Goal: Task Accomplishment & Management: Manage account settings

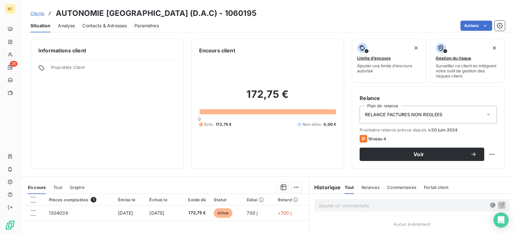
scroll to position [101, 0]
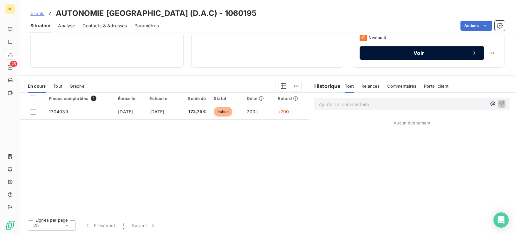
click at [421, 54] on span "Voir" at bounding box center [418, 52] width 103 height 5
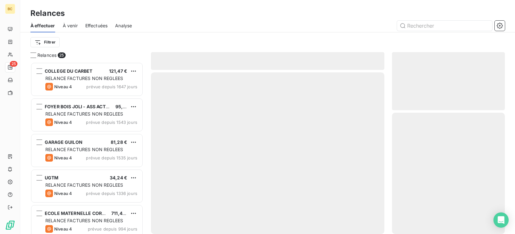
scroll to position [167, 108]
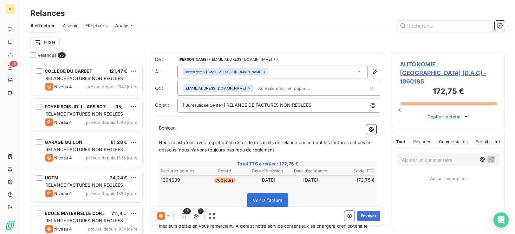
click at [168, 135] on p "﻿" at bounding box center [268, 135] width 218 height 7
drag, startPoint x: 186, startPoint y: 152, endPoint x: 279, endPoint y: 156, distance: 93.4
click at [279, 156] on div "Bonjour, Sauf erreur de notre part, Nous constatons avec regret qu'en dépit de …" at bounding box center [268, 212] width 218 height 176
copy div "nous n'avons toujours pas reçu de règlement. ﻿"
click at [216, 136] on p "Sauf erreur de notre part," at bounding box center [268, 135] width 218 height 7
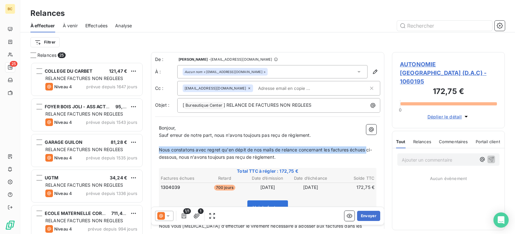
drag, startPoint x: 160, startPoint y: 149, endPoint x: 372, endPoint y: 149, distance: 212.6
click at [372, 149] on div "Bonjour, Sauf erreur de notre part, nous n'avons toujours pas reçu de règlement…" at bounding box center [267, 216] width 225 height 191
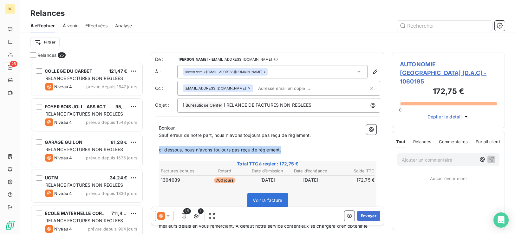
drag, startPoint x: 288, startPoint y: 150, endPoint x: 154, endPoint y: 150, distance: 133.9
click at [154, 150] on div "De : [PERSON_NAME] - [PERSON_NAME][EMAIL_ADDRESS][DOMAIN_NAME] À : Aucun nom <[…" at bounding box center [267, 180] width 233 height 256
click at [286, 136] on span "Sauf erreur de notre part, nous n'avons toujours pas reçu de règlement." at bounding box center [235, 134] width 152 height 5
click at [309, 135] on span "Sauf erreur de notre part, nous n'avons toujours pas reçu le règlement." at bounding box center [234, 134] width 150 height 5
click at [185, 154] on p "﻿" at bounding box center [268, 149] width 218 height 7
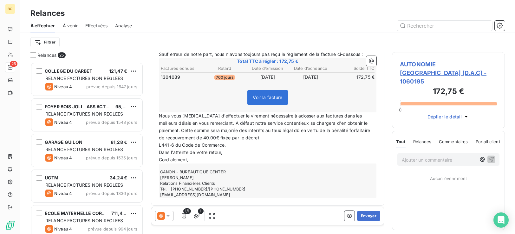
scroll to position [91, 0]
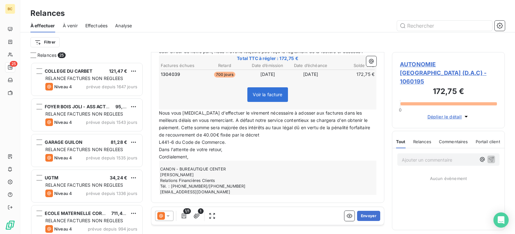
click at [160, 144] on span "L441-6 du Code de Commerce." at bounding box center [192, 141] width 67 height 5
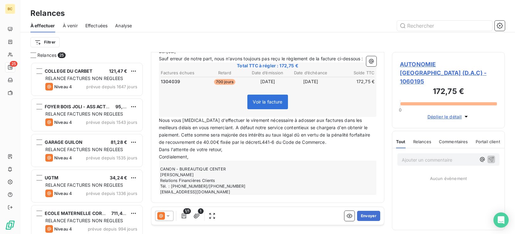
scroll to position [84, 0]
click at [361, 214] on button "Envoyer" at bounding box center [368, 216] width 23 height 10
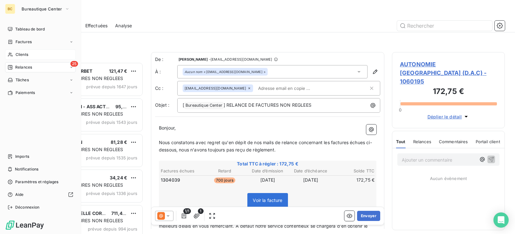
click at [13, 57] on div "Clients" at bounding box center [40, 54] width 71 height 10
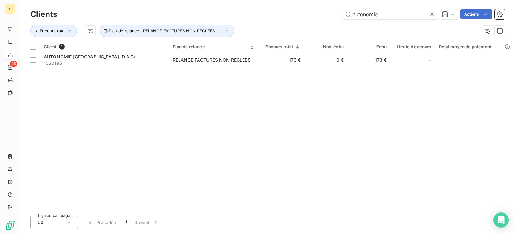
drag, startPoint x: 369, startPoint y: 16, endPoint x: 334, endPoint y: 19, distance: 34.8
click at [343, 19] on div "autonomie" at bounding box center [390, 14] width 95 height 10
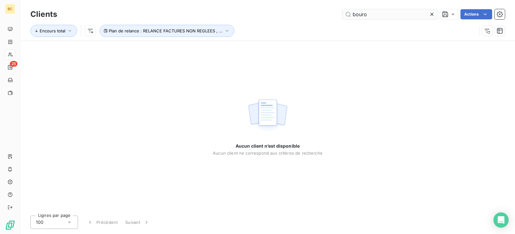
click at [358, 12] on input "bouro" at bounding box center [390, 14] width 95 height 10
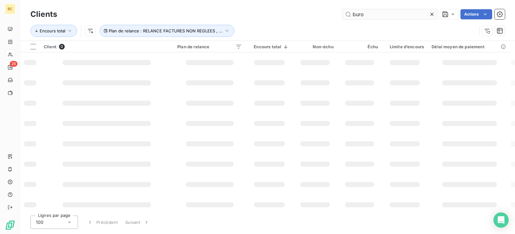
type input "buro"
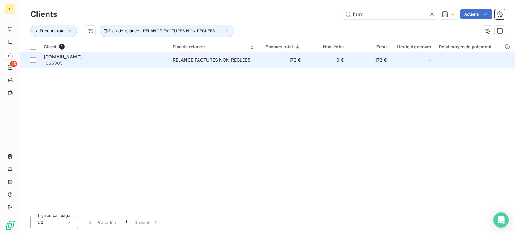
click at [275, 63] on td "172 €" at bounding box center [282, 59] width 45 height 15
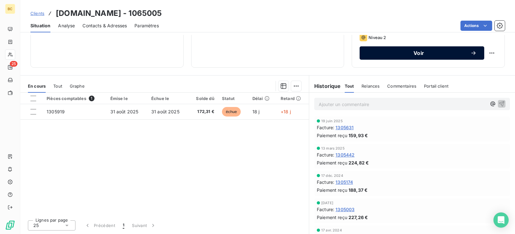
click at [427, 53] on span "Voir" at bounding box center [418, 52] width 103 height 5
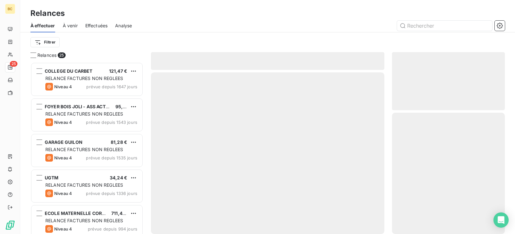
scroll to position [167, 108]
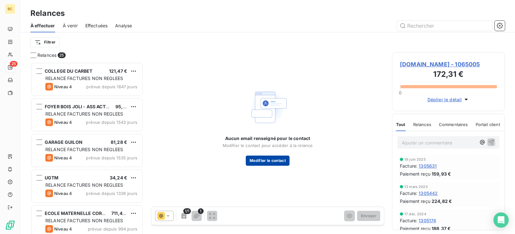
click at [275, 160] on button "Modifier le contact" at bounding box center [268, 160] width 44 height 10
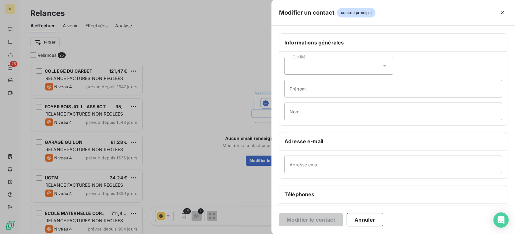
drag, startPoint x: 374, startPoint y: 222, endPoint x: 367, endPoint y: 221, distance: 7.2
click at [374, 222] on button "Annuler" at bounding box center [365, 219] width 36 height 13
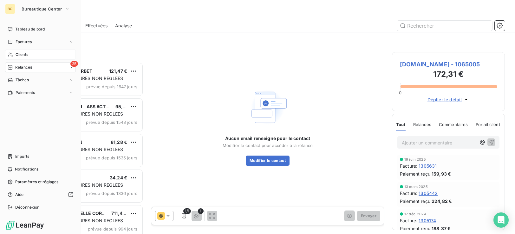
click at [18, 55] on span "Clients" at bounding box center [22, 55] width 13 height 6
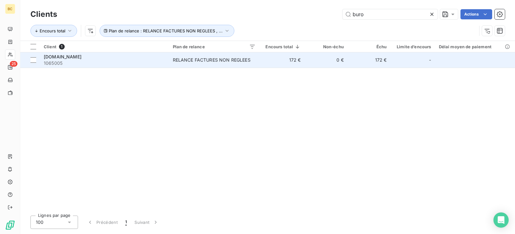
click at [240, 61] on div "RELANCE FACTURES NON REGLEES" at bounding box center [212, 60] width 78 height 6
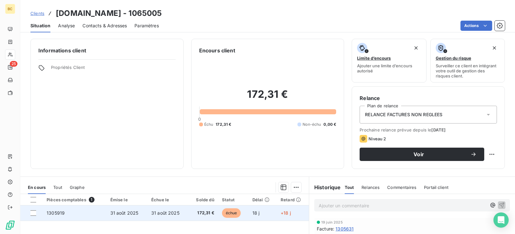
click at [233, 212] on span "échue" at bounding box center [231, 213] width 19 height 10
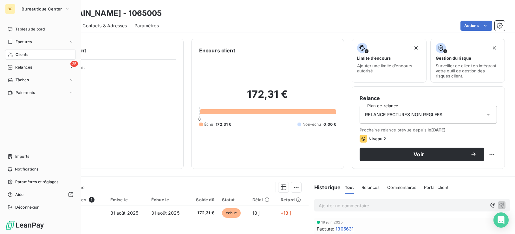
click at [23, 54] on span "Clients" at bounding box center [22, 55] width 13 height 6
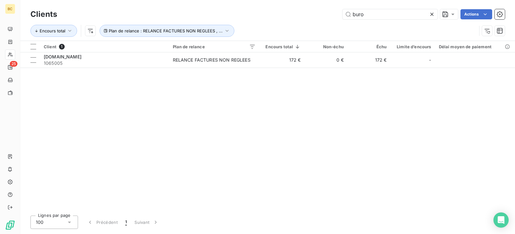
drag, startPoint x: 391, startPoint y: 15, endPoint x: 336, endPoint y: 16, distance: 54.6
click at [336, 16] on div "buro Actions" at bounding box center [285, 14] width 440 height 10
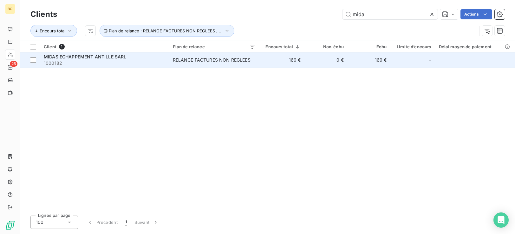
type input "mida"
click at [309, 64] on td "0 €" at bounding box center [326, 59] width 43 height 15
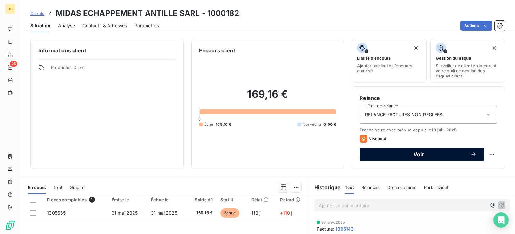
scroll to position [101, 0]
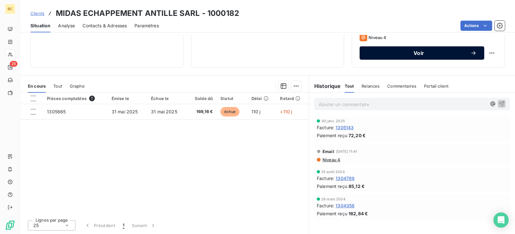
click at [415, 54] on span "Voir" at bounding box center [418, 52] width 103 height 5
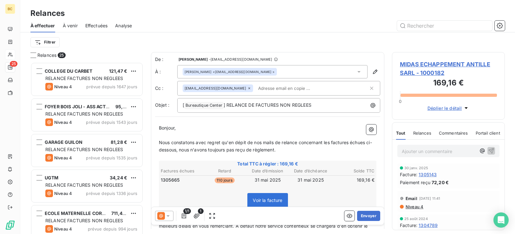
click at [160, 134] on p "﻿" at bounding box center [268, 135] width 218 height 7
drag, startPoint x: 186, startPoint y: 147, endPoint x: 289, endPoint y: 148, distance: 103.1
click at [289, 148] on p "Nous constatons avec regret qu'en dépit de nos mails de relance concernant les …" at bounding box center [268, 146] width 218 height 15
copy span "nous n'avons toujours pas reçu de règlement."
click at [218, 135] on p "Sauf erreur de notre part," at bounding box center [268, 135] width 218 height 7
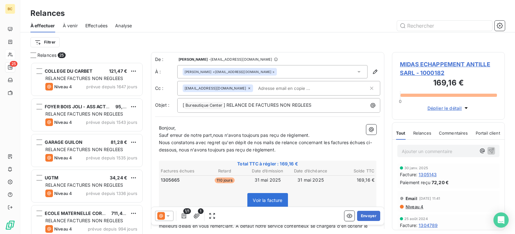
click at [215, 136] on span "Sauf erreur de notre part,nous n'avons toujours pas reçu de règlement." at bounding box center [234, 134] width 151 height 5
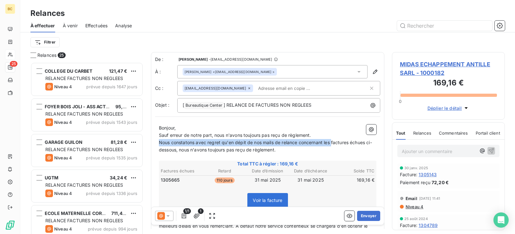
drag, startPoint x: 160, startPoint y: 144, endPoint x: 332, endPoint y: 145, distance: 172.9
click at [332, 145] on span "Nous constatons avec regret qu'en dépit de nos mails de relance concernant les …" at bounding box center [265, 146] width 213 height 13
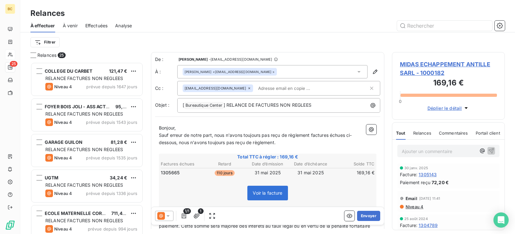
click at [286, 136] on span "Sauf erreur de notre part, nous n'avons toujours pas reçu de règlement factures…" at bounding box center [255, 138] width 193 height 13
click at [312, 135] on span "Sauf erreur de notre part, nous n'avons toujours pas reçu le règlement factures…" at bounding box center [254, 138] width 191 height 13
click at [340, 137] on span "Sauf erreur de notre part, nous n'avons toujours pas reçu le règlement de la fa…" at bounding box center [260, 138] width 203 height 13
click at [355, 135] on span "Sauf erreur de notre part, nous n'avons toujours pas reçu le règlement de la fa…" at bounding box center [259, 138] width 200 height 13
drag, startPoint x: 178, startPoint y: 145, endPoint x: 183, endPoint y: 143, distance: 6.1
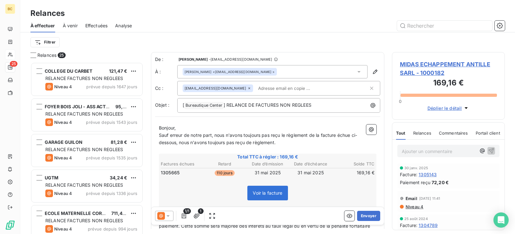
click at [179, 145] on p "Sauf erreur de notre part, nous n'avons toujours pas reçu le règlement de la fa…" at bounding box center [268, 139] width 218 height 15
drag, startPoint x: 182, startPoint y: 144, endPoint x: 304, endPoint y: 143, distance: 121.5
click at [304, 143] on p "Sauf erreur de notre part, nous n'avons toujours pas reçu le règlement de la fa…" at bounding box center [268, 139] width 218 height 15
click at [167, 150] on p "﻿" at bounding box center [268, 149] width 218 height 7
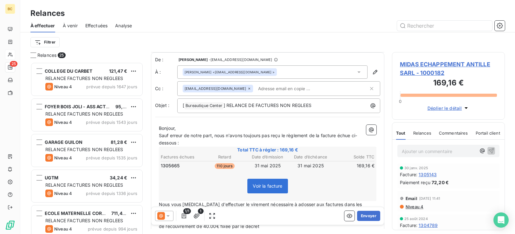
scroll to position [91, 0]
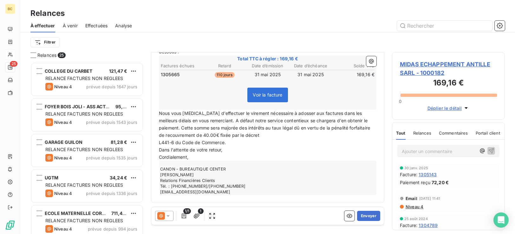
click at [160, 143] on span "L441-6 du Code de Commerce." at bounding box center [192, 142] width 67 height 5
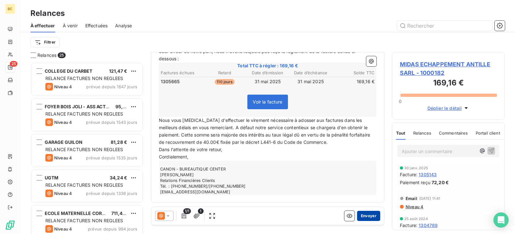
click at [360, 218] on button "Envoyer" at bounding box center [368, 216] width 23 height 10
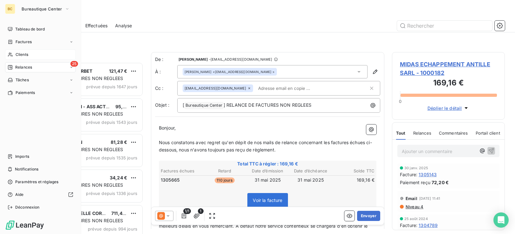
click at [22, 54] on span "Clients" at bounding box center [22, 55] width 13 height 6
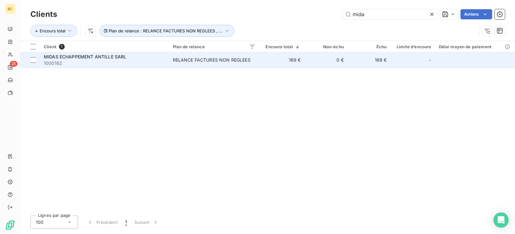
click at [245, 63] on td "RELANCE FACTURES NON REGLEES" at bounding box center [214, 59] width 90 height 15
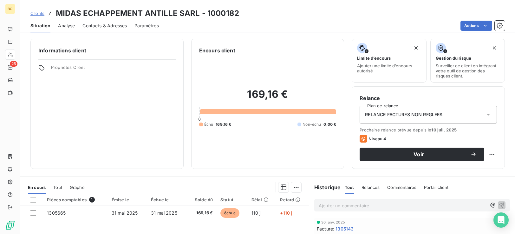
click at [101, 27] on span "Contacts & Adresses" at bounding box center [104, 26] width 44 height 6
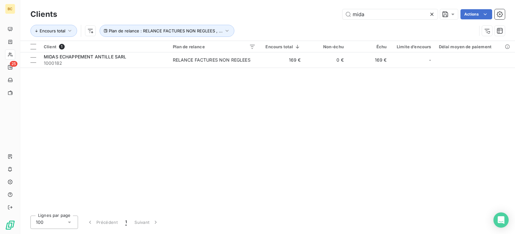
drag, startPoint x: 371, startPoint y: 15, endPoint x: 223, endPoint y: 13, distance: 147.2
click at [239, 13] on div "mida Actions" at bounding box center [285, 14] width 440 height 10
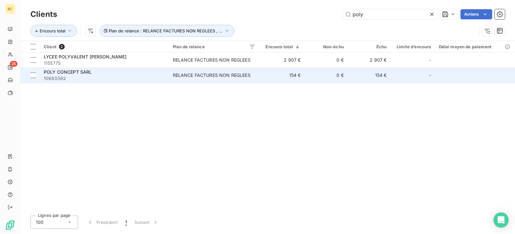
type input "poly"
click at [141, 78] on span "10680382" at bounding box center [105, 78] width 122 height 6
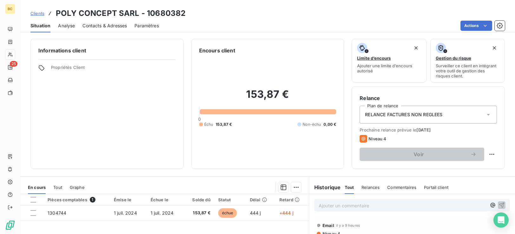
scroll to position [101, 0]
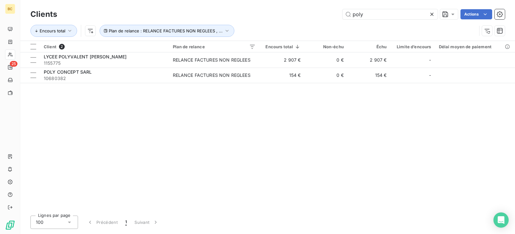
drag, startPoint x: 327, startPoint y: 13, endPoint x: 99, endPoint y: 27, distance: 228.6
click at [233, 13] on div "poly Actions" at bounding box center [285, 14] width 440 height 10
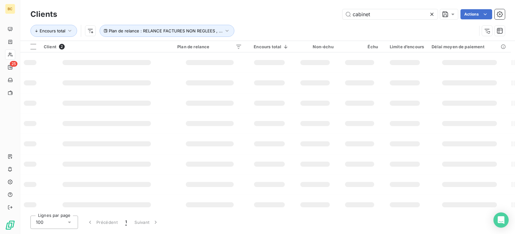
type input "cabinet"
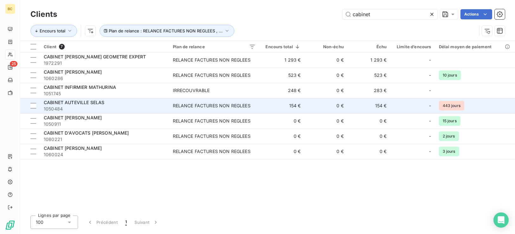
click at [102, 105] on span "CABINET AUTEVILLE SELAS" at bounding box center [74, 102] width 61 height 5
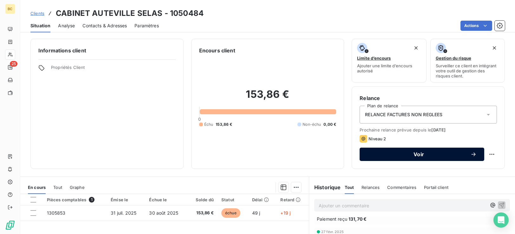
click at [425, 154] on span "Voir" at bounding box center [418, 154] width 103 height 5
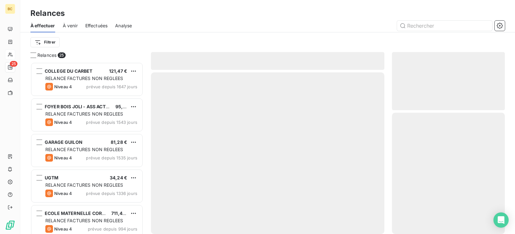
scroll to position [167, 108]
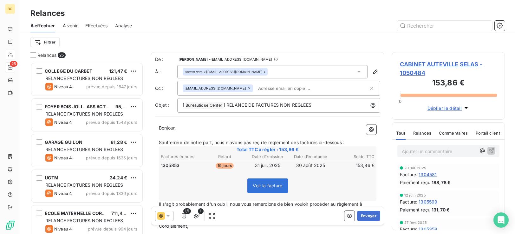
click at [180, 134] on p "﻿" at bounding box center [268, 135] width 218 height 7
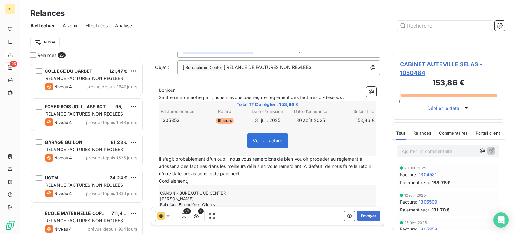
scroll to position [62, 0]
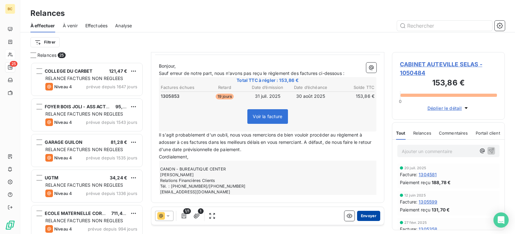
click at [362, 220] on button "Envoyer" at bounding box center [368, 216] width 23 height 10
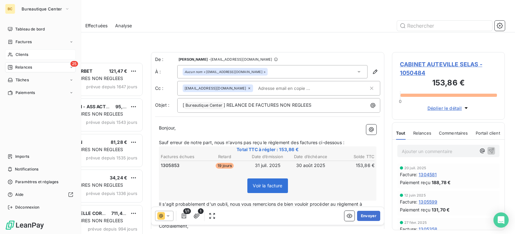
click at [17, 55] on span "Clients" at bounding box center [22, 55] width 13 height 6
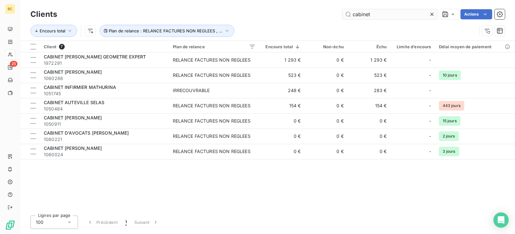
drag, startPoint x: 375, startPoint y: 14, endPoint x: 360, endPoint y: 15, distance: 15.6
click at [360, 15] on input "cabinet" at bounding box center [390, 14] width 95 height 10
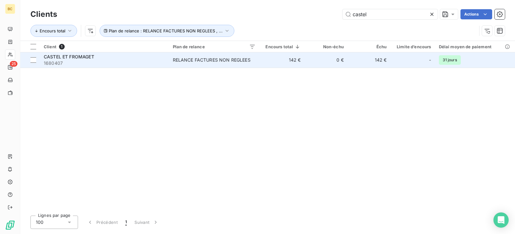
type input "castel"
click at [302, 61] on td "142 €" at bounding box center [282, 59] width 45 height 15
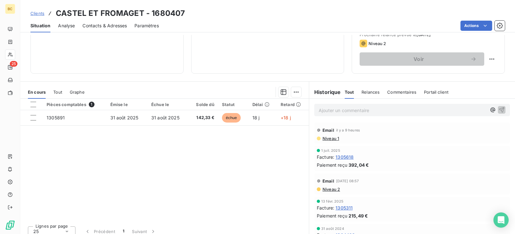
scroll to position [101, 0]
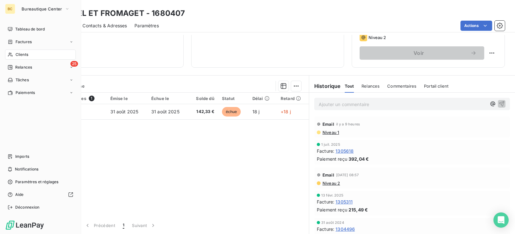
click at [18, 55] on span "Clients" at bounding box center [22, 55] width 13 height 6
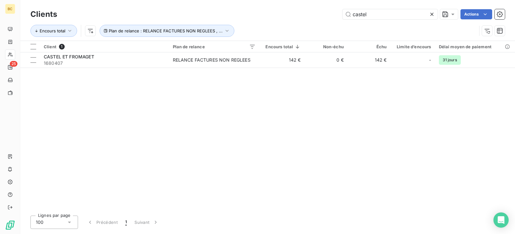
drag, startPoint x: 370, startPoint y: 15, endPoint x: 217, endPoint y: 17, distance: 153.6
click at [277, 18] on div "castel Actions" at bounding box center [285, 14] width 440 height 10
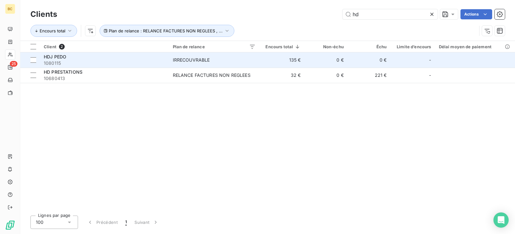
type input "hd"
click at [173, 63] on td "IRRECOUVRABLE" at bounding box center [214, 59] width 90 height 15
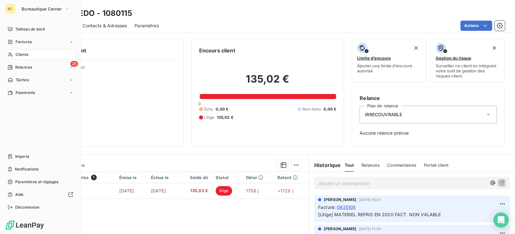
click at [26, 55] on span "Clients" at bounding box center [22, 55] width 13 height 6
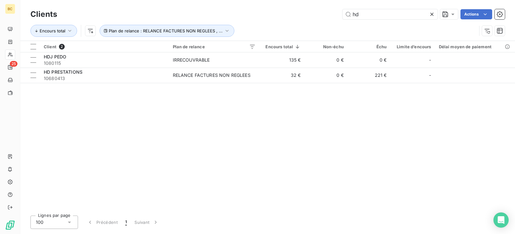
drag, startPoint x: 376, startPoint y: 16, endPoint x: 97, endPoint y: 13, distance: 279.2
click at [251, 22] on div "Clients hd Actions Encours total Plan de relance : RELANCE FACTURES NON REGLEES…" at bounding box center [267, 24] width 475 height 33
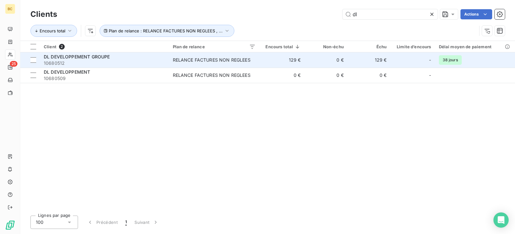
type input "dl"
click at [116, 63] on span "10680512" at bounding box center [105, 63] width 122 height 6
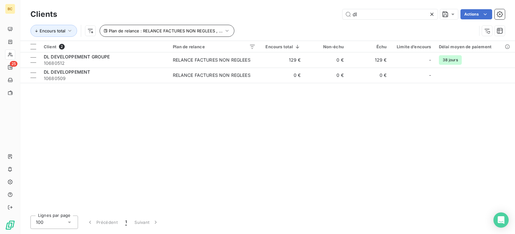
drag, startPoint x: 366, startPoint y: 16, endPoint x: 202, endPoint y: 32, distance: 165.2
click at [275, 24] on div "Clients dl Actions Encours total Plan de relance : RELANCE FACTURES NON REGLEES…" at bounding box center [267, 24] width 475 height 33
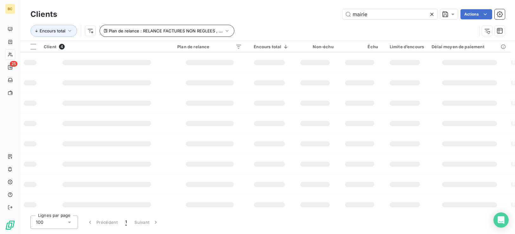
type input "mairie"
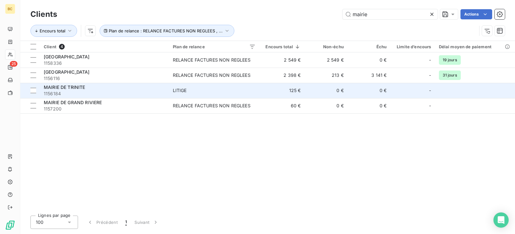
click at [118, 92] on span "1156184" at bounding box center [105, 93] width 122 height 6
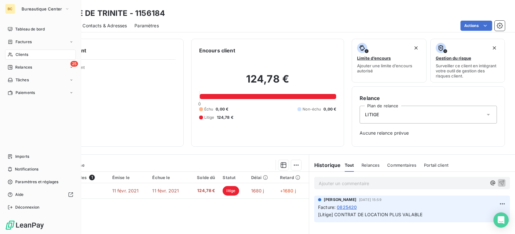
click at [22, 55] on span "Clients" at bounding box center [22, 55] width 13 height 6
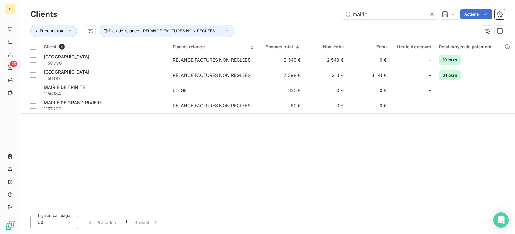
drag, startPoint x: 369, startPoint y: 14, endPoint x: 262, endPoint y: 29, distance: 107.6
click at [267, 28] on div "Clients mairie Actions Encours total Plan de relance : RELANCE FACTURES NON REG…" at bounding box center [267, 24] width 475 height 33
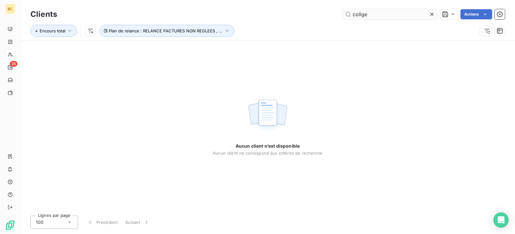
click at [362, 16] on input "collge" at bounding box center [390, 14] width 95 height 10
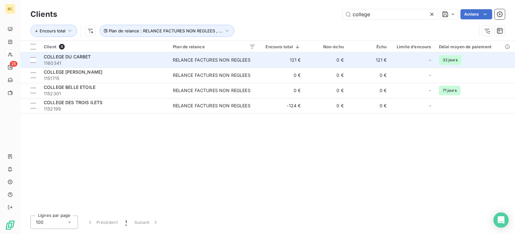
type input "college"
click at [154, 62] on span "1160341" at bounding box center [105, 63] width 122 height 6
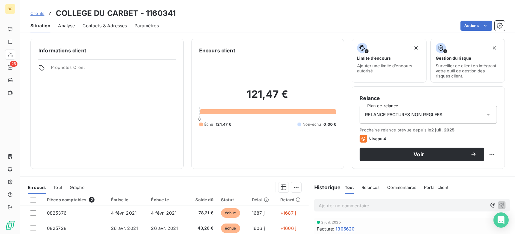
scroll to position [101, 0]
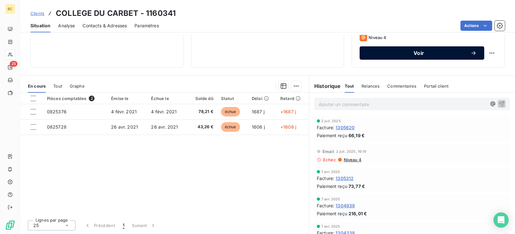
click at [423, 55] on span "Voir" at bounding box center [418, 52] width 103 height 5
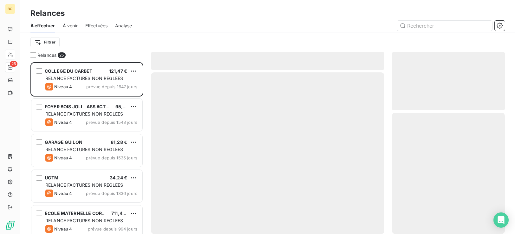
scroll to position [167, 108]
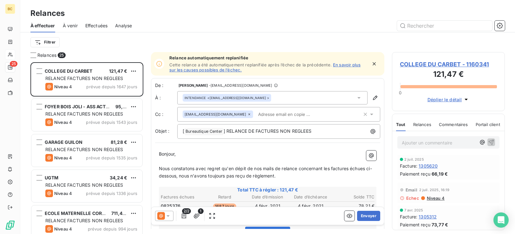
click at [160, 171] on span "Nous constatons avec regret qu'en dépit de nos mails de relance concernant les …" at bounding box center [265, 172] width 213 height 13
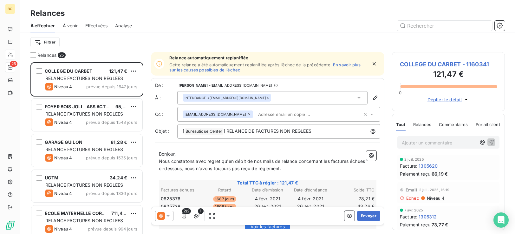
click at [200, 169] on span "Nous constatons avec regret qu'en dépit de nos mails de relance concernant les …" at bounding box center [262, 164] width 207 height 13
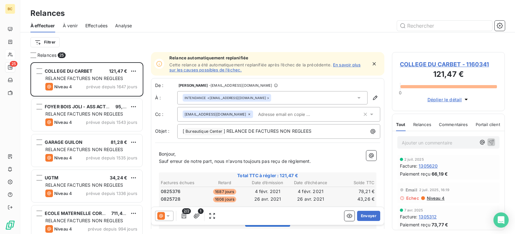
click at [287, 164] on p "Sauf erreur de notre part, nous n'avons toujours pas reçu de règlement." at bounding box center [268, 161] width 218 height 7
click at [309, 162] on span "Sauf erreur de notre part, nous n'avons toujours pas reçu le règlement." at bounding box center [234, 160] width 150 height 5
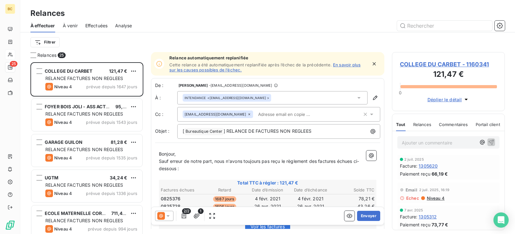
scroll to position [132, 0]
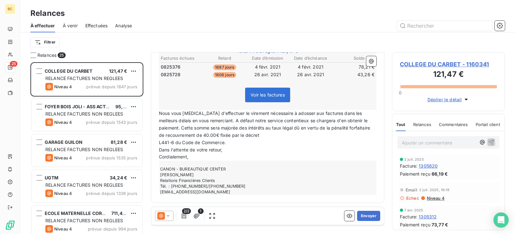
click at [160, 143] on span "L441-6 du Code de Commerce." at bounding box center [192, 142] width 67 height 5
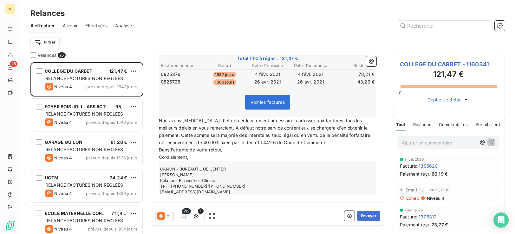
scroll to position [0, 0]
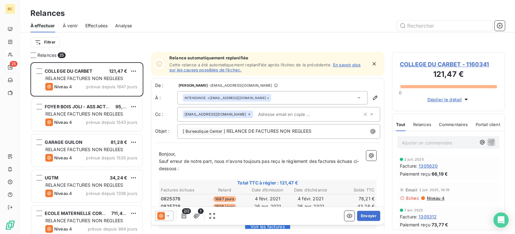
click at [256, 116] on input "text" at bounding box center [292, 114] width 73 height 10
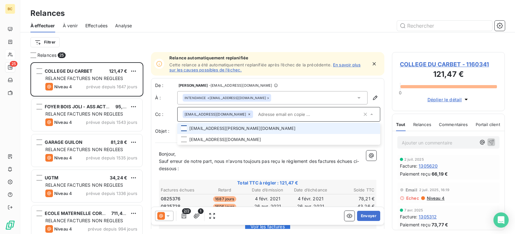
click at [184, 128] on div at bounding box center [184, 128] width 6 height 6
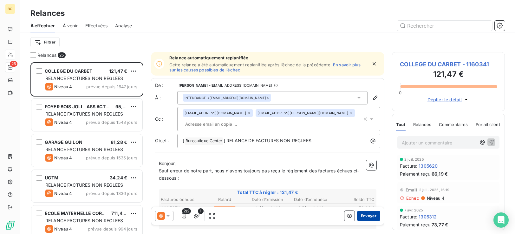
click at [360, 217] on button "Envoyer" at bounding box center [368, 216] width 23 height 10
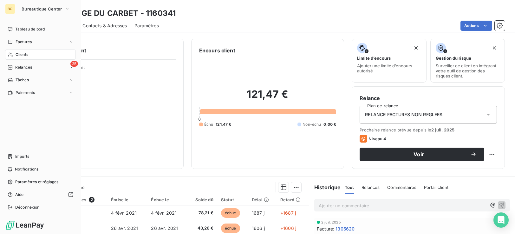
click at [23, 55] on span "Clients" at bounding box center [22, 55] width 13 height 6
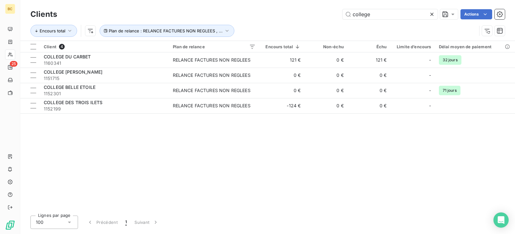
drag, startPoint x: 370, startPoint y: 17, endPoint x: 246, endPoint y: 23, distance: 124.5
click at [263, 21] on div "Clients college Actions Encours total Plan de relance : RELANCE FACTURES NON RE…" at bounding box center [267, 24] width 475 height 33
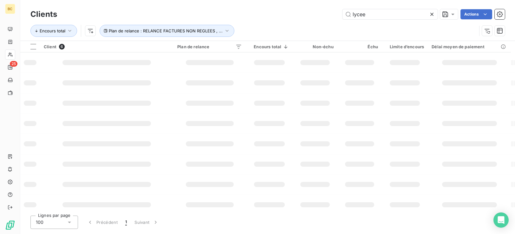
type input "lycee"
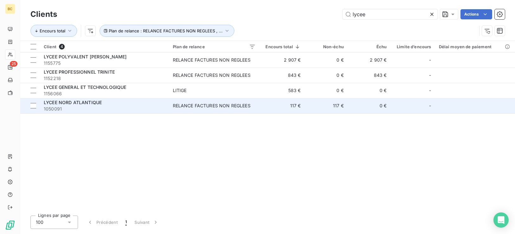
click at [122, 104] on div "LYCEE NORD ATLANTIQUE" at bounding box center [105, 102] width 122 height 6
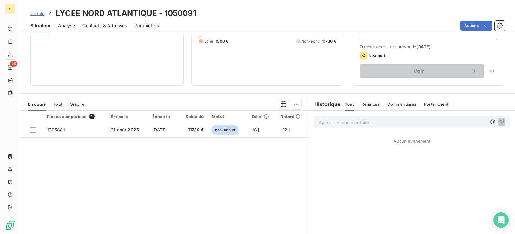
scroll to position [101, 0]
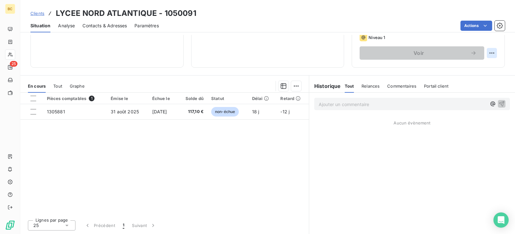
click at [487, 53] on html "BC 25 Clients LYCEE NORD ATLANTIQUE - 1050091 Situation Analyse Contacts & Adre…" at bounding box center [257, 117] width 515 height 234
click at [468, 68] on div "Replanifier cette action" at bounding box center [461, 67] width 57 height 10
select select "8"
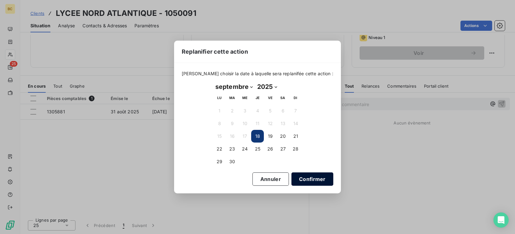
click at [297, 182] on button "Confirmer" at bounding box center [313, 178] width 42 height 13
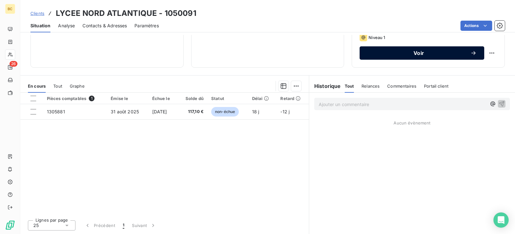
click at [410, 56] on button "Voir" at bounding box center [422, 52] width 125 height 13
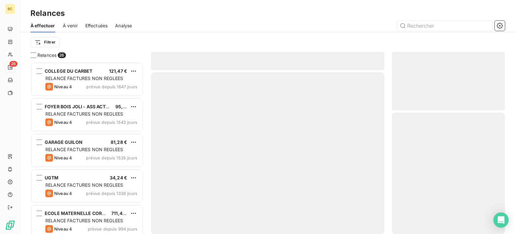
scroll to position [167, 108]
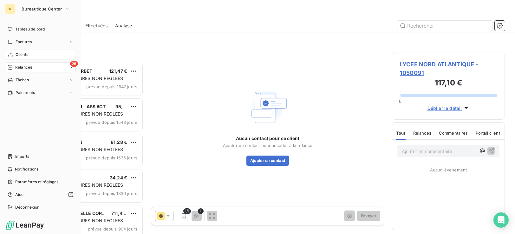
click at [22, 55] on span "Clients" at bounding box center [22, 55] width 13 height 6
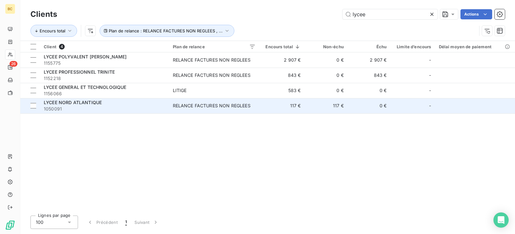
click at [177, 103] on div "RELANCE FACTURES NON REGLEES" at bounding box center [212, 105] width 78 height 6
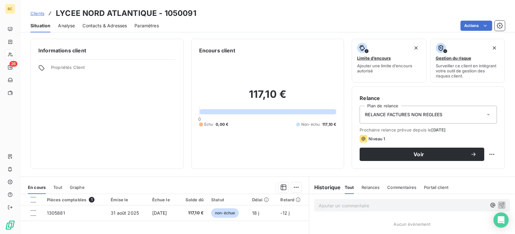
click at [114, 24] on span "Contacts & Adresses" at bounding box center [104, 26] width 44 height 6
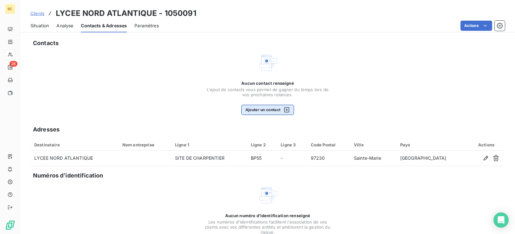
click at [266, 111] on button "Ajouter un contact" at bounding box center [267, 110] width 53 height 10
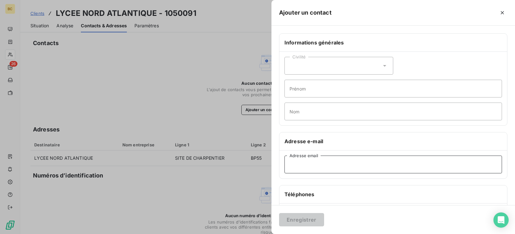
click at [300, 166] on input "Adresse email" at bounding box center [394, 164] width 218 height 18
paste input "laure.pain@ac-martinique.f"
click at [352, 165] on input "laure.pain@ac-martinique.f" at bounding box center [394, 164] width 218 height 18
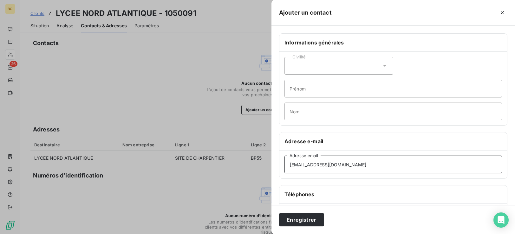
type input "[EMAIL_ADDRESS][DOMAIN_NAME]"
click at [385, 67] on icon at bounding box center [385, 65] width 6 height 6
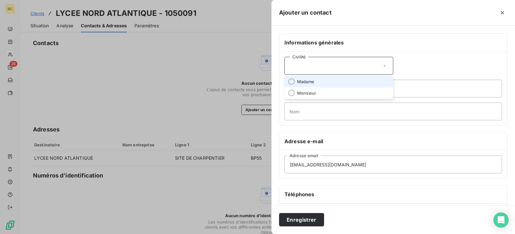
click at [306, 82] on span "Madame" at bounding box center [305, 82] width 17 height 6
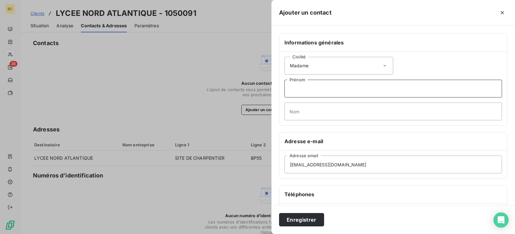
click at [299, 92] on input "Prénom" at bounding box center [394, 89] width 218 height 18
type input "Laure"
click at [293, 116] on input "Nom" at bounding box center [394, 111] width 218 height 18
type input "PAIN"
click at [305, 220] on button "Enregistrer" at bounding box center [301, 219] width 45 height 13
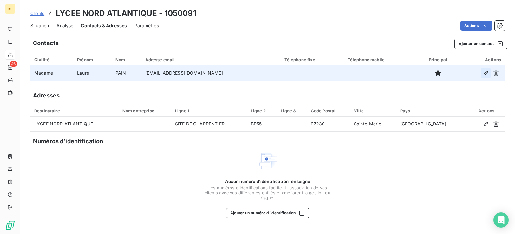
click at [489, 73] on icon "button" at bounding box center [486, 73] width 6 height 6
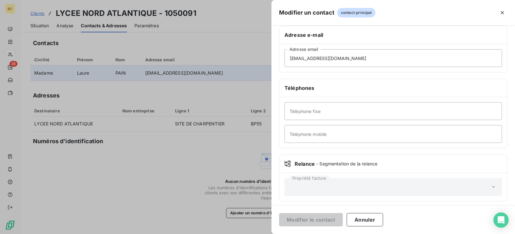
scroll to position [110, 0]
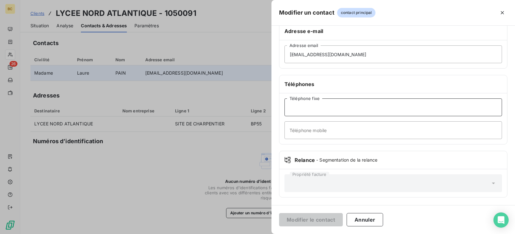
click at [297, 109] on input "Téléphone fixe" at bounding box center [394, 107] width 218 height 18
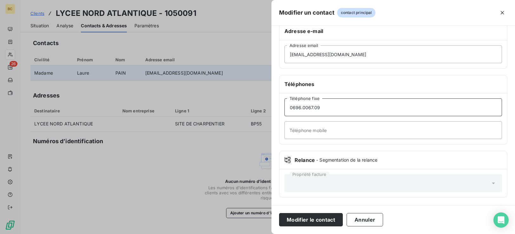
click at [308, 110] on input "0696.0067.09" at bounding box center [394, 107] width 218 height 18
type input "[PHONE_NUMBER]"
click at [309, 221] on button "Modifier le contact" at bounding box center [311, 219] width 64 height 13
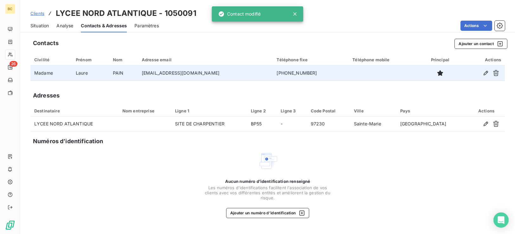
click at [39, 27] on span "Situation" at bounding box center [39, 26] width 18 height 6
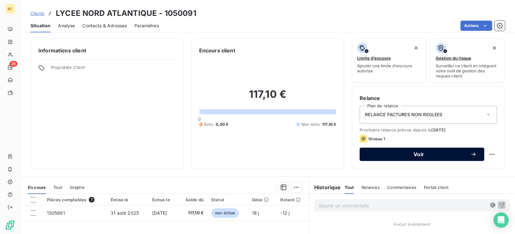
click at [413, 154] on span "Voir" at bounding box center [418, 154] width 103 height 5
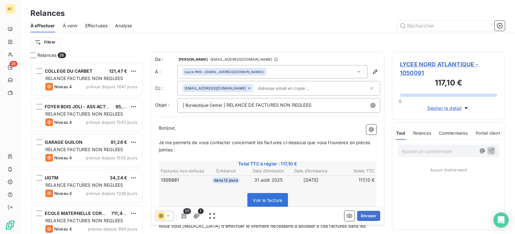
scroll to position [167, 108]
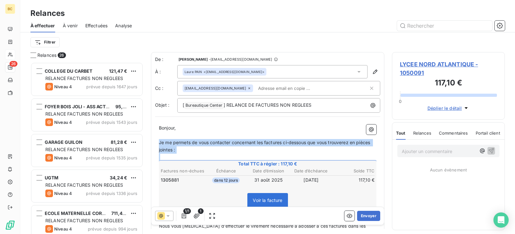
drag, startPoint x: 159, startPoint y: 145, endPoint x: 337, endPoint y: 161, distance: 178.7
click at [337, 161] on div "Bonjour, ﻿ Je me permets de vous contacter concernant les factures ci-dessous q…" at bounding box center [268, 204] width 218 height 161
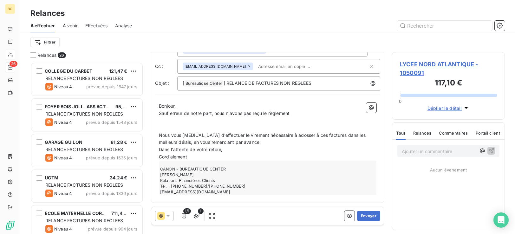
scroll to position [0, 0]
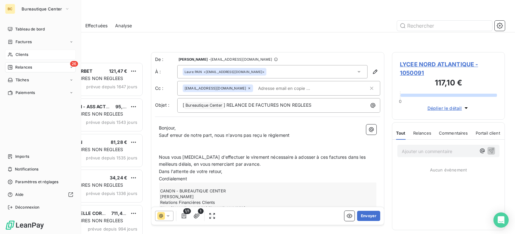
click at [26, 55] on span "Clients" at bounding box center [22, 55] width 13 height 6
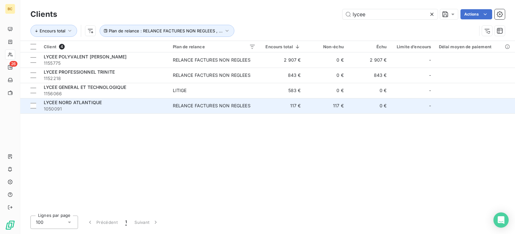
click at [108, 108] on span "1050091" at bounding box center [105, 109] width 122 height 6
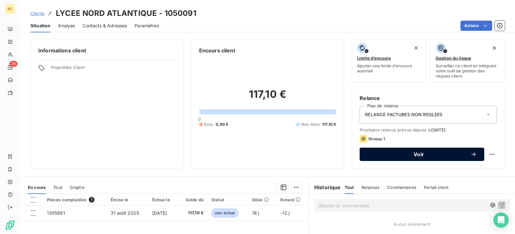
click at [430, 157] on div "Voir" at bounding box center [421, 154] width 109 height 6
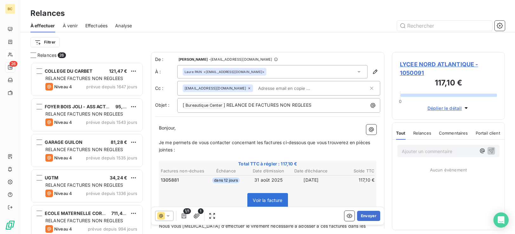
scroll to position [167, 108]
click at [169, 135] on p "﻿" at bounding box center [268, 135] width 218 height 7
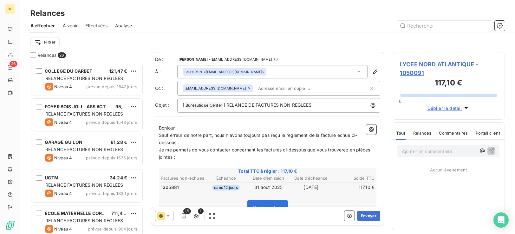
drag, startPoint x: 160, startPoint y: 149, endPoint x: 203, endPoint y: 158, distance: 43.9
click at [203, 158] on p "Je me permets de vous contacter concernant les factures ci-dessous que vous tro…" at bounding box center [268, 153] width 218 height 15
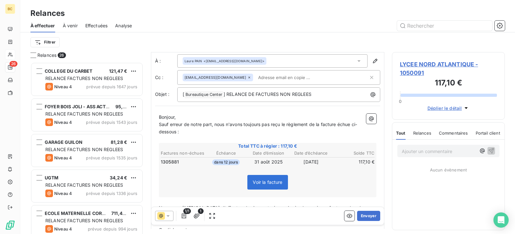
scroll to position [0, 0]
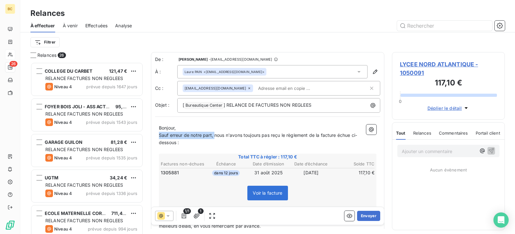
drag, startPoint x: 215, startPoint y: 135, endPoint x: 158, endPoint y: 135, distance: 56.8
click at [158, 135] on div "Bonjour, Sauf erreur de notre part, nous n'avons toujours pas reçu le règlement…" at bounding box center [267, 202] width 225 height 162
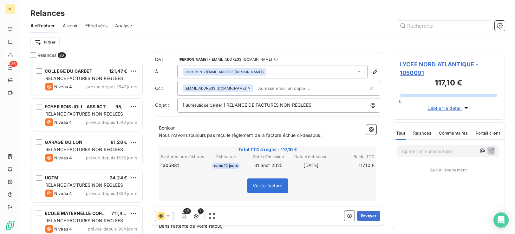
click at [190, 138] on p "Nous n'avons toujours pas reçu le règlement de la facture échue ci-dessous :" at bounding box center [268, 135] width 218 height 7
drag, startPoint x: 235, startPoint y: 134, endPoint x: 204, endPoint y: 134, distance: 31.1
click at [204, 134] on span "Nous vous rappelons l'échéance de la factu" at bounding box center [205, 134] width 93 height 5
click at [205, 136] on span "Nous vous rappelonsque la factu" at bounding box center [194, 134] width 70 height 5
click at [233, 138] on p "Nous vous rappelons que la factu" at bounding box center [268, 135] width 218 height 7
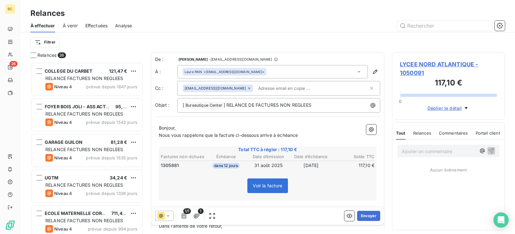
click at [276, 137] on span "Nous vous rappelons que la facture ci-dessous arrive à échéance" at bounding box center [228, 134] width 139 height 5
click at [320, 135] on p "Nous vous rappelons que la facture ci-dessous arrive bientôt à échéance" at bounding box center [268, 135] width 218 height 7
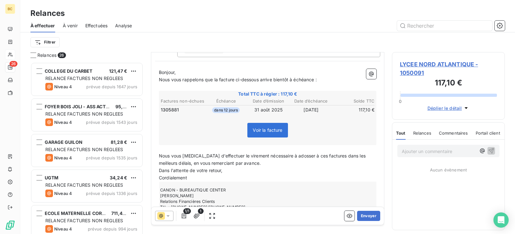
scroll to position [77, 0]
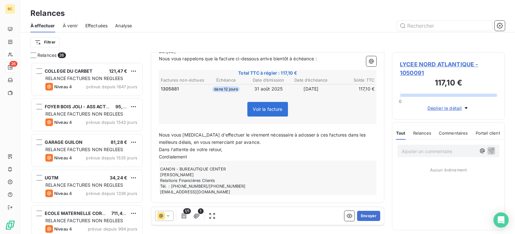
click at [196, 135] on span "Nous vous [MEDICAL_DATA] d'effectuer le virement nécessaire à adosser à ces fac…" at bounding box center [263, 138] width 208 height 13
drag, startPoint x: 296, startPoint y: 136, endPoint x: 274, endPoint y: 136, distance: 22.2
click at [274, 136] on span "Nous vous remercions de nous effectuer le virement nécessaire à adosser à ces f…" at bounding box center [263, 138] width 208 height 13
drag, startPoint x: 271, startPoint y: 136, endPoint x: 279, endPoint y: 134, distance: 8.1
click at [255, 133] on span "Nous vous remercions de nous effectuer le virement nécessaire à adosser à ces f…" at bounding box center [263, 138] width 208 height 13
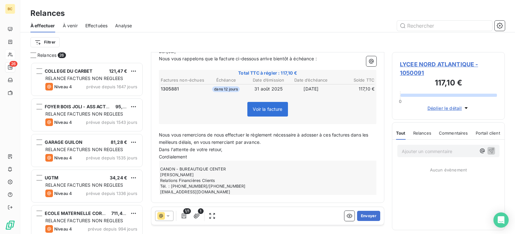
click at [333, 134] on span "Nous vous remercions de nous effectuer le règlement nécessaire à adosser à ces …" at bounding box center [264, 138] width 211 height 13
click at [355, 133] on span "Nous vous remercions de nous effectuer le règlement nécessaire à adosser à cett…" at bounding box center [266, 138] width 214 height 13
drag, startPoint x: 285, startPoint y: 144, endPoint x: 161, endPoint y: 141, distance: 123.8
click at [161, 141] on p "Nous vous remercions de nous effectuer le règlement nécessaire à adosser à cett…" at bounding box center [268, 138] width 218 height 15
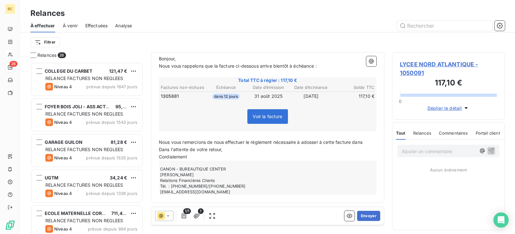
click at [209, 142] on span "Nous vous remercions de nous effectuer le règlement nécessaire à adosser à cett…" at bounding box center [261, 141] width 204 height 5
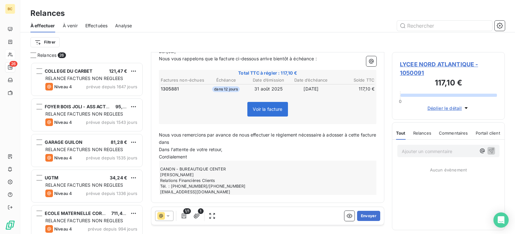
click at [185, 143] on span "Nous vous remercions par avance de nous effectuer le règlement nécessaire à ado…" at bounding box center [268, 138] width 219 height 13
drag, startPoint x: 228, startPoint y: 151, endPoint x: 153, endPoint y: 152, distance: 75.2
click at [153, 152] on div "De : [PERSON_NAME] - [EMAIL_ADDRESS][DOMAIN_NAME] À : Laure PAIN <[EMAIL_ADDRES…" at bounding box center [267, 89] width 233 height 227
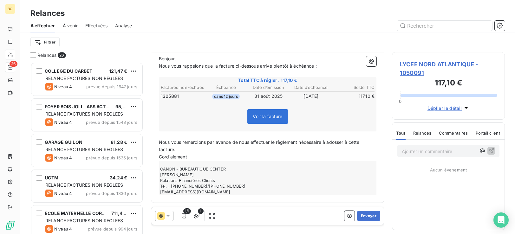
drag, startPoint x: 174, startPoint y: 153, endPoint x: 178, endPoint y: 150, distance: 4.4
click at [176, 152] on p "Nous vous remercions par avance de nous effectuer le règlement nécessaire à ado…" at bounding box center [268, 146] width 218 height 15
click at [360, 216] on button "Envoyer" at bounding box center [368, 216] width 23 height 10
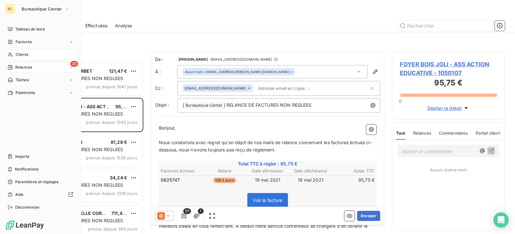
click at [17, 53] on span "Clients" at bounding box center [22, 55] width 13 height 6
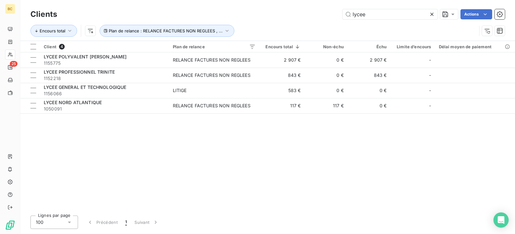
drag, startPoint x: 374, startPoint y: 16, endPoint x: 240, endPoint y: 21, distance: 133.9
click at [240, 21] on div "Clients lycee Actions" at bounding box center [267, 14] width 475 height 13
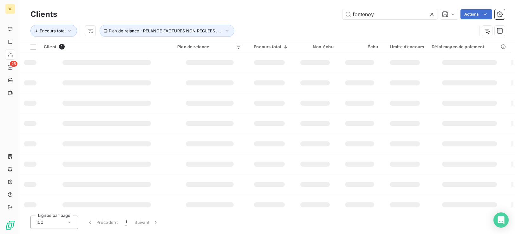
type input "fontenoy"
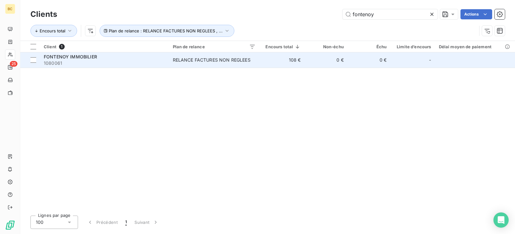
click at [240, 61] on div "RELANCE FACTURES NON REGLEES" at bounding box center [212, 60] width 78 height 6
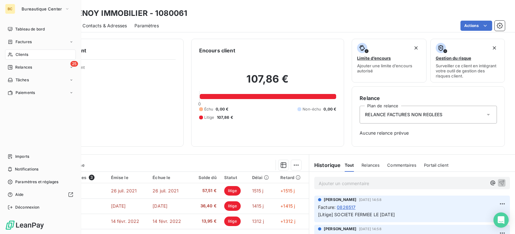
click at [26, 55] on span "Clients" at bounding box center [22, 55] width 13 height 6
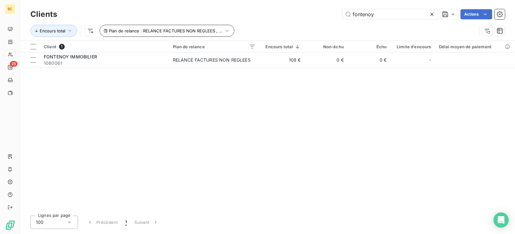
drag, startPoint x: 376, startPoint y: 13, endPoint x: 186, endPoint y: 26, distance: 190.8
click at [227, 26] on div "Clients fontenoy Actions Encours total Plan de relance : RELANCE FACTURES NON R…" at bounding box center [267, 24] width 475 height 33
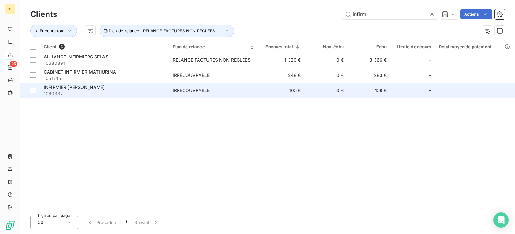
type input "infirm"
click at [91, 89] on span "INFIRMIER [PERSON_NAME]" at bounding box center [74, 86] width 61 height 5
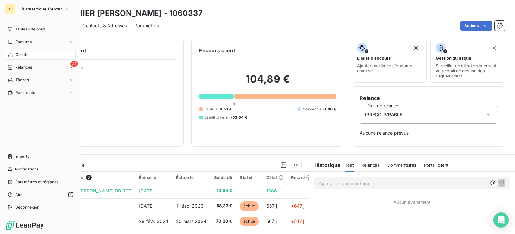
click at [19, 53] on span "Clients" at bounding box center [22, 55] width 13 height 6
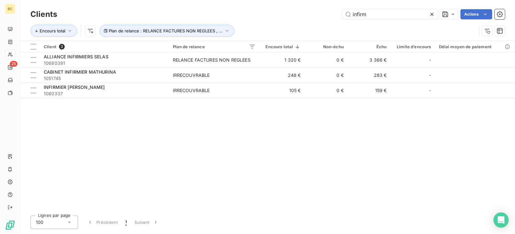
drag, startPoint x: 373, startPoint y: 18, endPoint x: 272, endPoint y: 28, distance: 101.7
click at [292, 25] on div "Clients infirm Actions Encours total Plan de relance : RELANCE FACTURES NON REG…" at bounding box center [267, 24] width 475 height 33
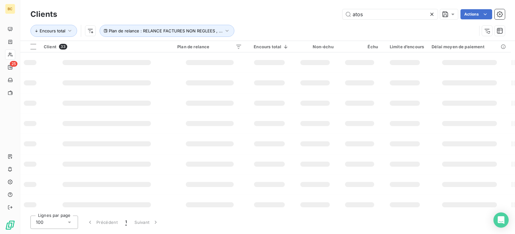
type input "atos"
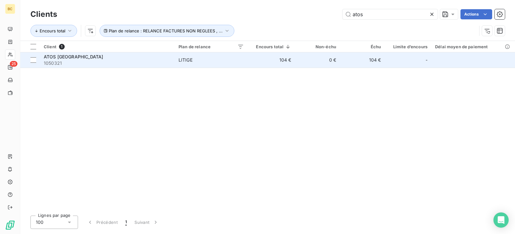
click at [204, 61] on span "LITIGE" at bounding box center [211, 60] width 65 height 6
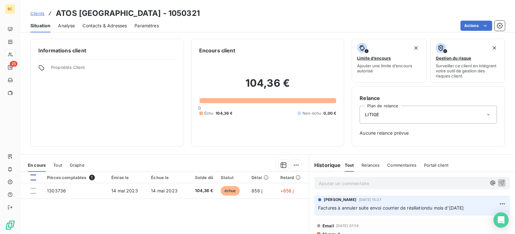
click at [36, 179] on div at bounding box center [33, 177] width 6 height 6
click at [293, 166] on html "BC 25 Clients ATOS [GEOGRAPHIC_DATA] - 1050321 Situation Analyse Contacts & Adr…" at bounding box center [257, 117] width 515 height 234
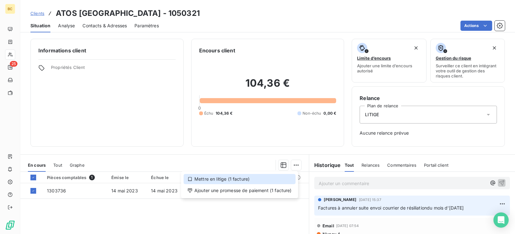
click at [231, 180] on div "Mettre en litige (1 facture)" at bounding box center [240, 179] width 112 height 10
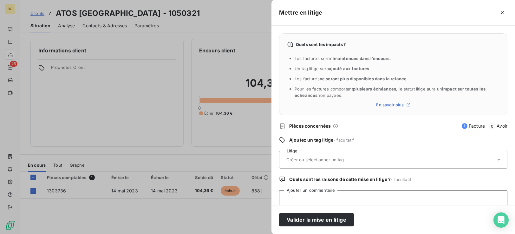
click at [309, 200] on textarea "Ajouter un commentaire" at bounding box center [393, 202] width 228 height 24
type textarea "MATERIEL REMPLACE"
click at [312, 223] on button "Valider la mise en litige" at bounding box center [316, 219] width 75 height 13
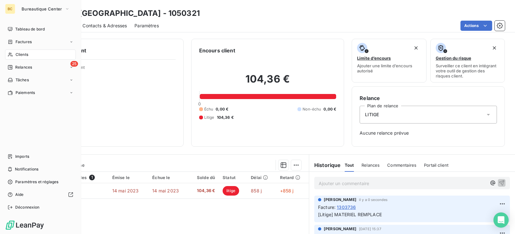
click at [22, 54] on span "Clients" at bounding box center [22, 55] width 13 height 6
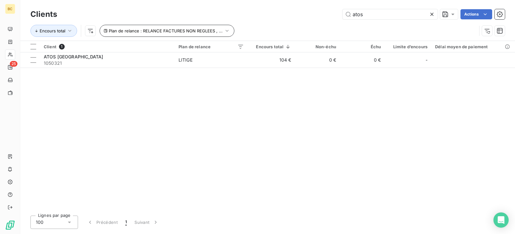
drag, startPoint x: 370, startPoint y: 17, endPoint x: 160, endPoint y: 25, distance: 209.9
click at [280, 19] on div "atos Actions" at bounding box center [285, 14] width 440 height 10
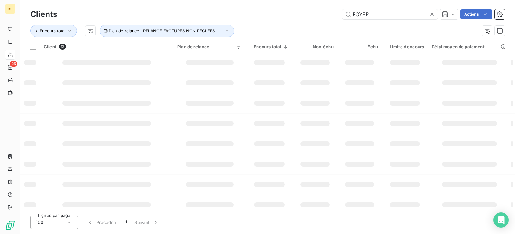
type input "FOYER"
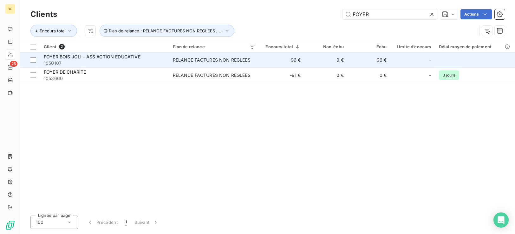
click at [244, 62] on div "RELANCE FACTURES NON REGLEES" at bounding box center [212, 60] width 78 height 6
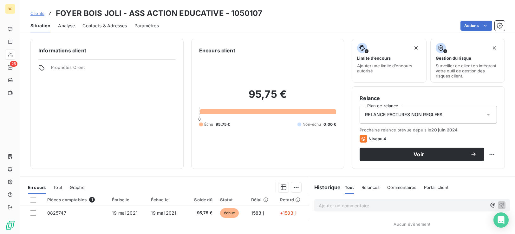
click at [341, 205] on p "Ajouter un commentaire ﻿" at bounding box center [403, 205] width 168 height 8
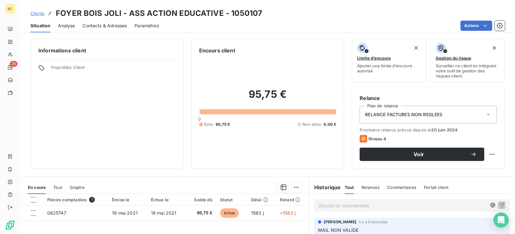
click at [93, 25] on span "Contacts & Adresses" at bounding box center [104, 26] width 44 height 6
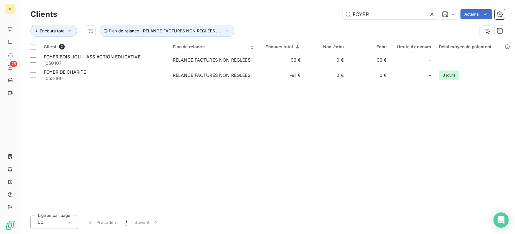
drag, startPoint x: 370, startPoint y: 15, endPoint x: 218, endPoint y: 16, distance: 152.3
click at [251, 20] on div "Clients FOYER Actions" at bounding box center [267, 14] width 475 height 13
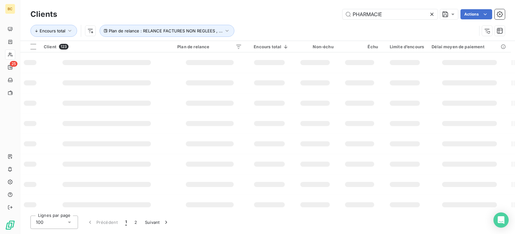
type input "PHARMACIE"
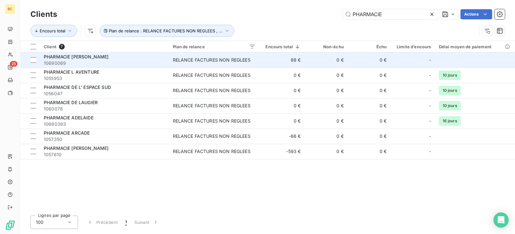
click at [112, 63] on span "10680069" at bounding box center [105, 63] width 122 height 6
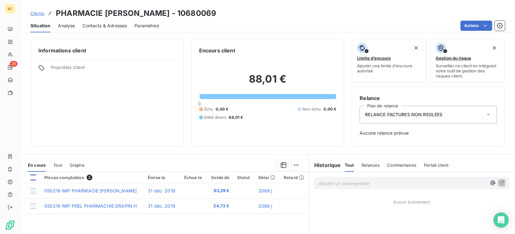
click at [33, 176] on div at bounding box center [33, 177] width 6 height 6
click at [355, 184] on p "Ajouter un commentaire ﻿" at bounding box center [403, 183] width 168 height 8
click at [323, 184] on p "Ajouter un commentaire ﻿" at bounding box center [403, 183] width 168 height 8
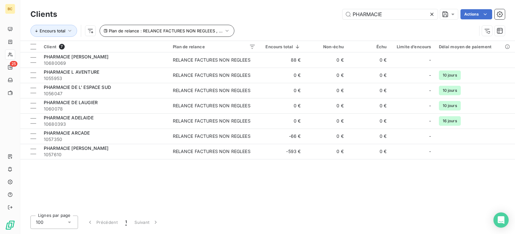
drag, startPoint x: 381, startPoint y: 14, endPoint x: 108, endPoint y: 34, distance: 273.5
click at [164, 28] on div "Clients PHARMACIE Actions Encours total Plan de relance : RELANCE FACTURES NON …" at bounding box center [267, 24] width 475 height 33
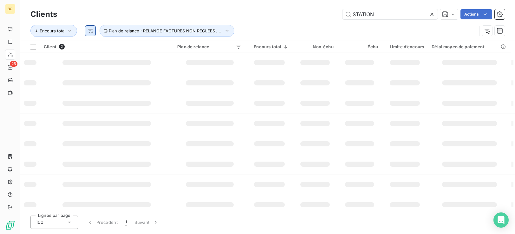
type input "STATION"
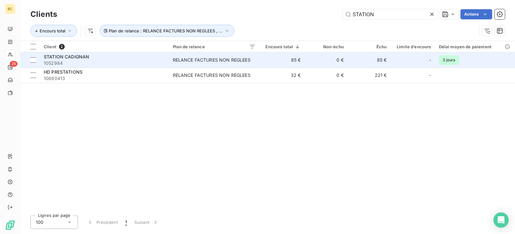
click at [167, 61] on td "STATION CADIGNAN 1052984" at bounding box center [104, 59] width 129 height 15
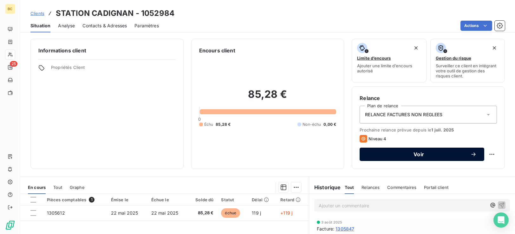
click at [424, 153] on span "Voir" at bounding box center [418, 154] width 103 height 5
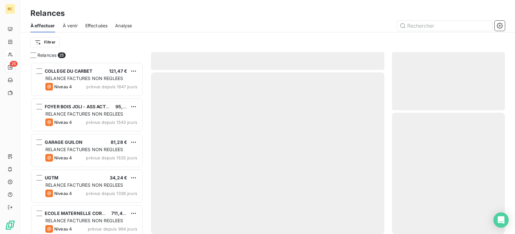
scroll to position [167, 108]
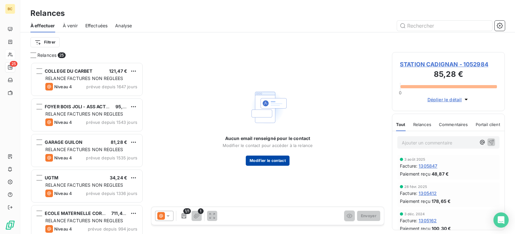
click at [274, 161] on button "Modifier le contact" at bounding box center [268, 160] width 44 height 10
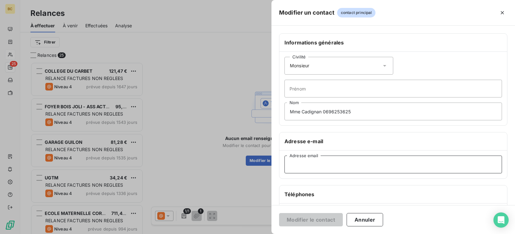
paste input "[EMAIL_ADDRESS][DOMAIN_NAME]"
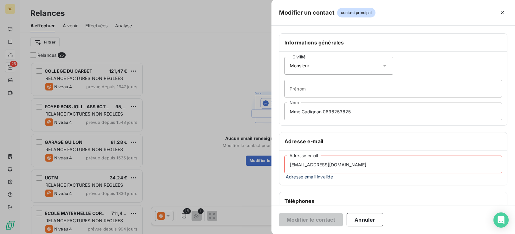
type input "[EMAIL_ADDRESS][DOMAIN_NAME]"
click at [374, 193] on div "Téléphones" at bounding box center [393, 201] width 228 height 18
click at [369, 215] on button "Annuler" at bounding box center [365, 219] width 36 height 13
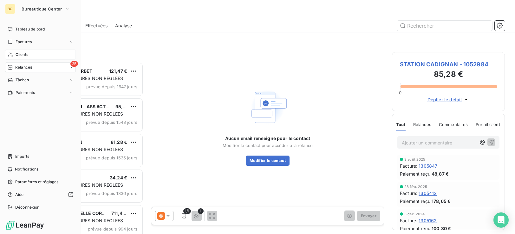
click at [23, 56] on span "Clients" at bounding box center [22, 55] width 13 height 6
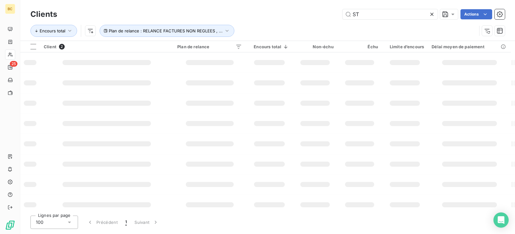
type input "S"
type input "A.E.R"
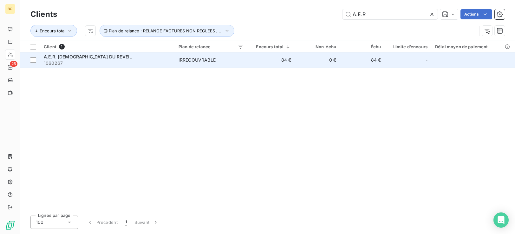
click at [283, 64] on td "84 €" at bounding box center [271, 59] width 47 height 15
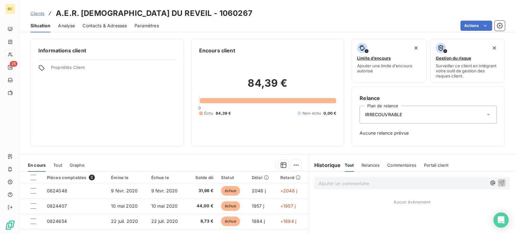
scroll to position [79, 0]
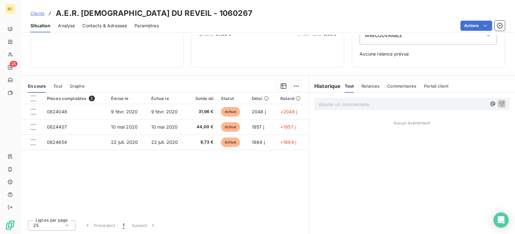
click at [102, 27] on span "Contacts & Adresses" at bounding box center [104, 26] width 44 height 6
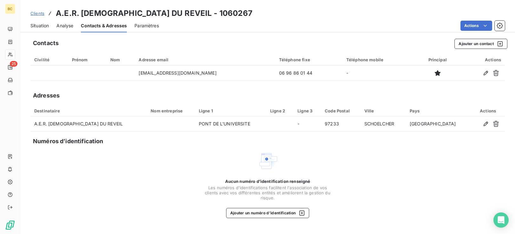
click at [44, 26] on span "Situation" at bounding box center [39, 26] width 18 height 6
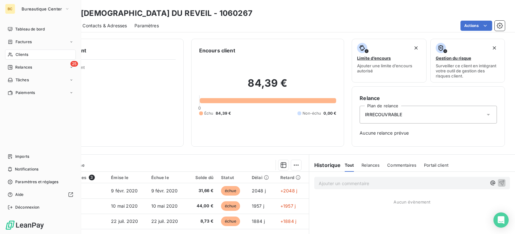
click at [24, 55] on span "Clients" at bounding box center [22, 55] width 13 height 6
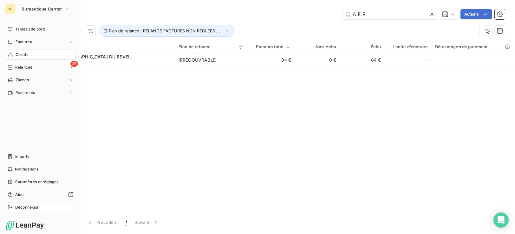
click at [30, 206] on span "Déconnexion" at bounding box center [27, 207] width 24 height 6
